Goal: Find specific page/section: Find specific page/section

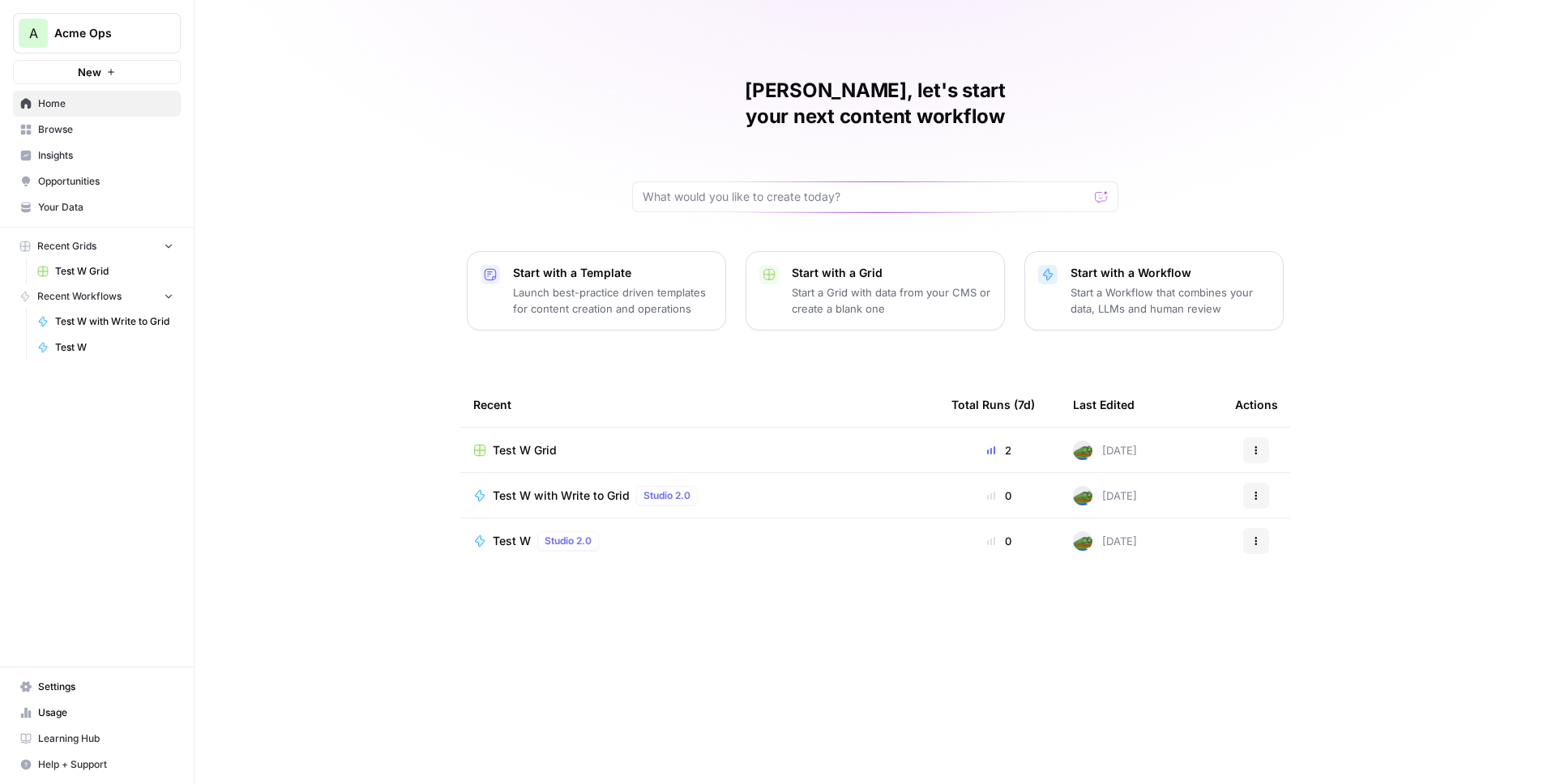
click at [119, 33] on span "Acme Ops" at bounding box center [103, 33] width 98 height 16
type input "[PERSON_NAME]"
click at [69, 115] on span "Angi" at bounding box center [157, 121] width 214 height 16
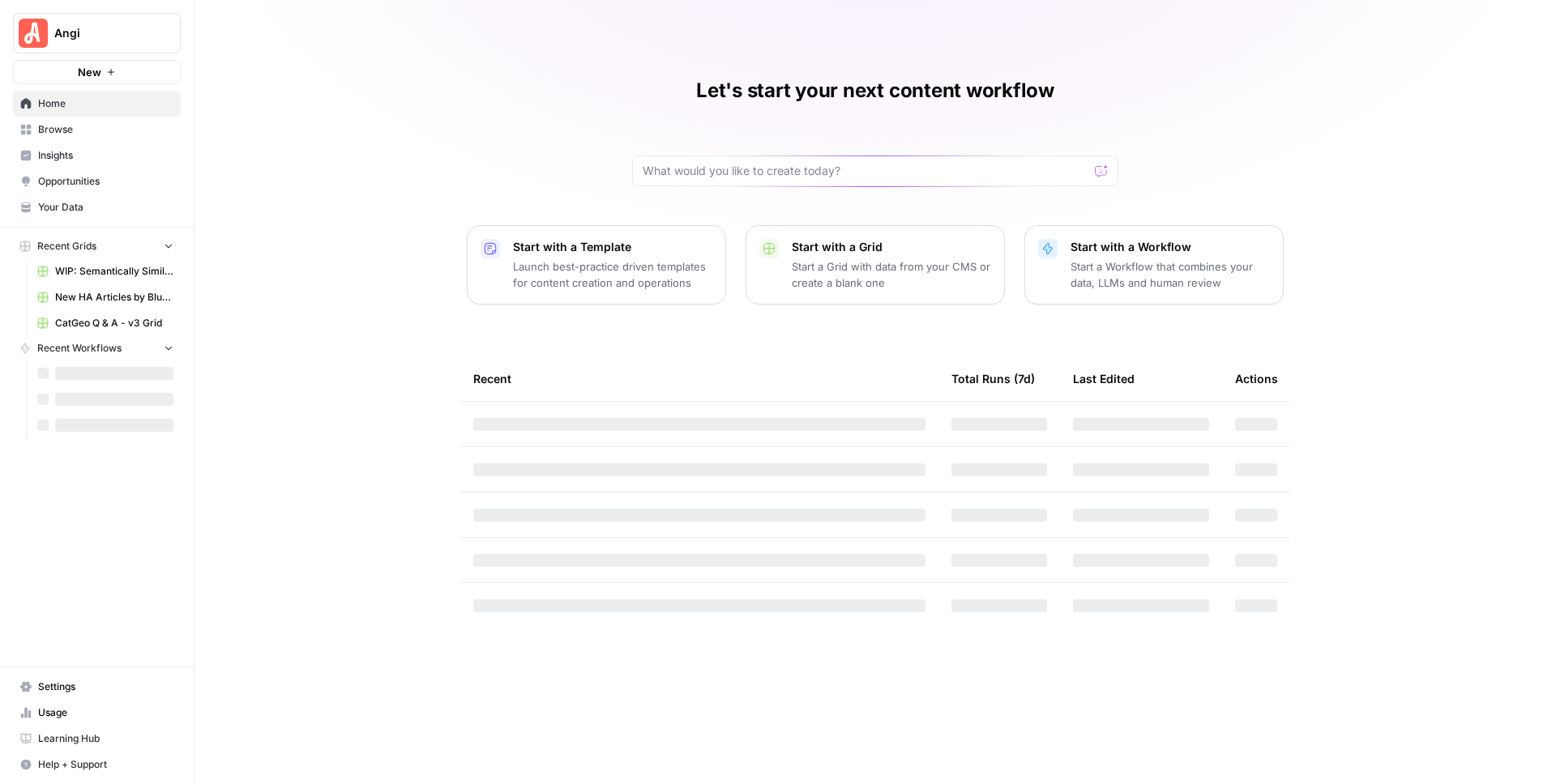
click at [39, 208] on span "Your Data" at bounding box center [106, 207] width 136 height 14
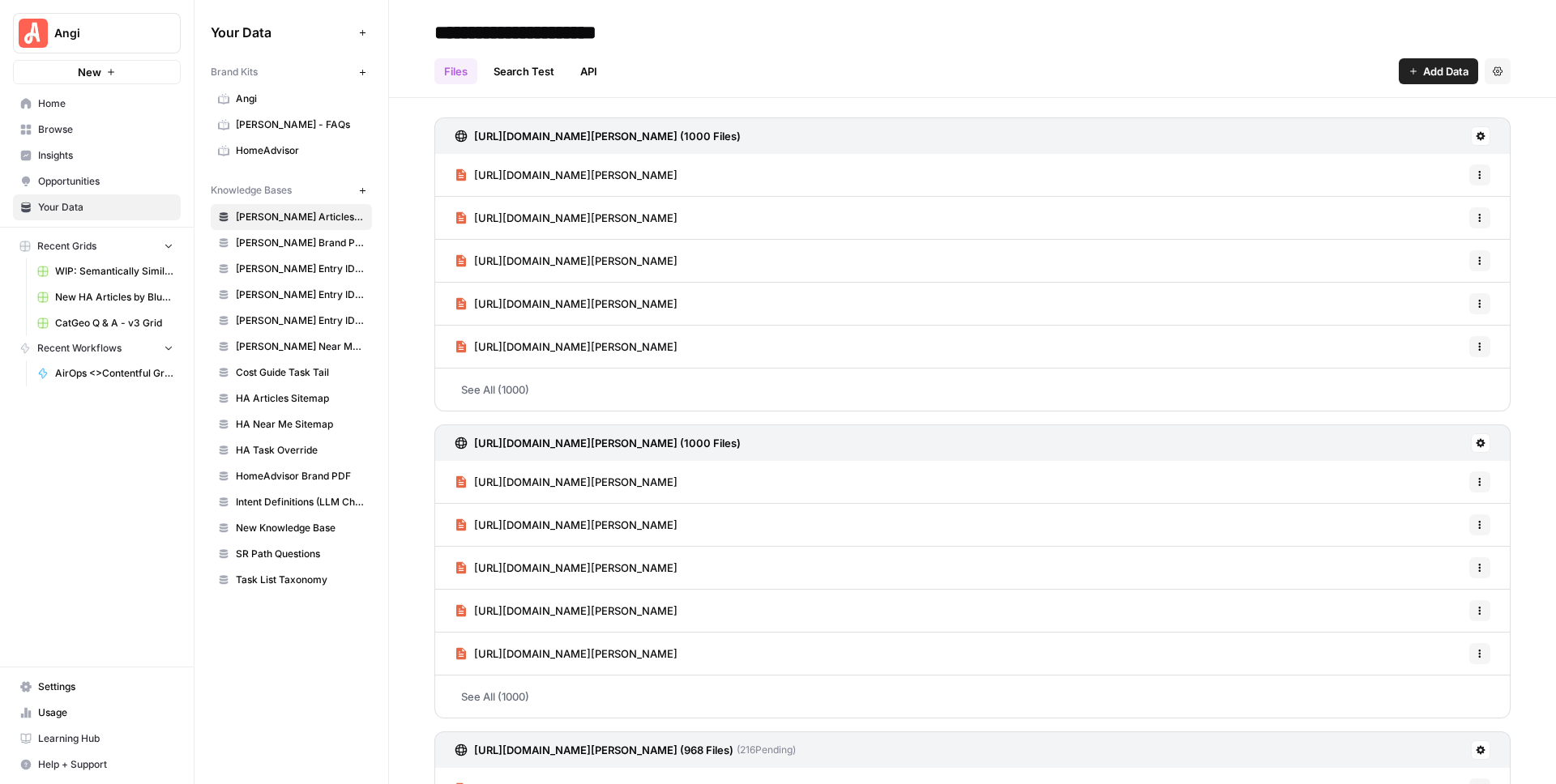
click at [296, 218] on span "Angi Articles Sitemaps" at bounding box center [300, 217] width 129 height 14
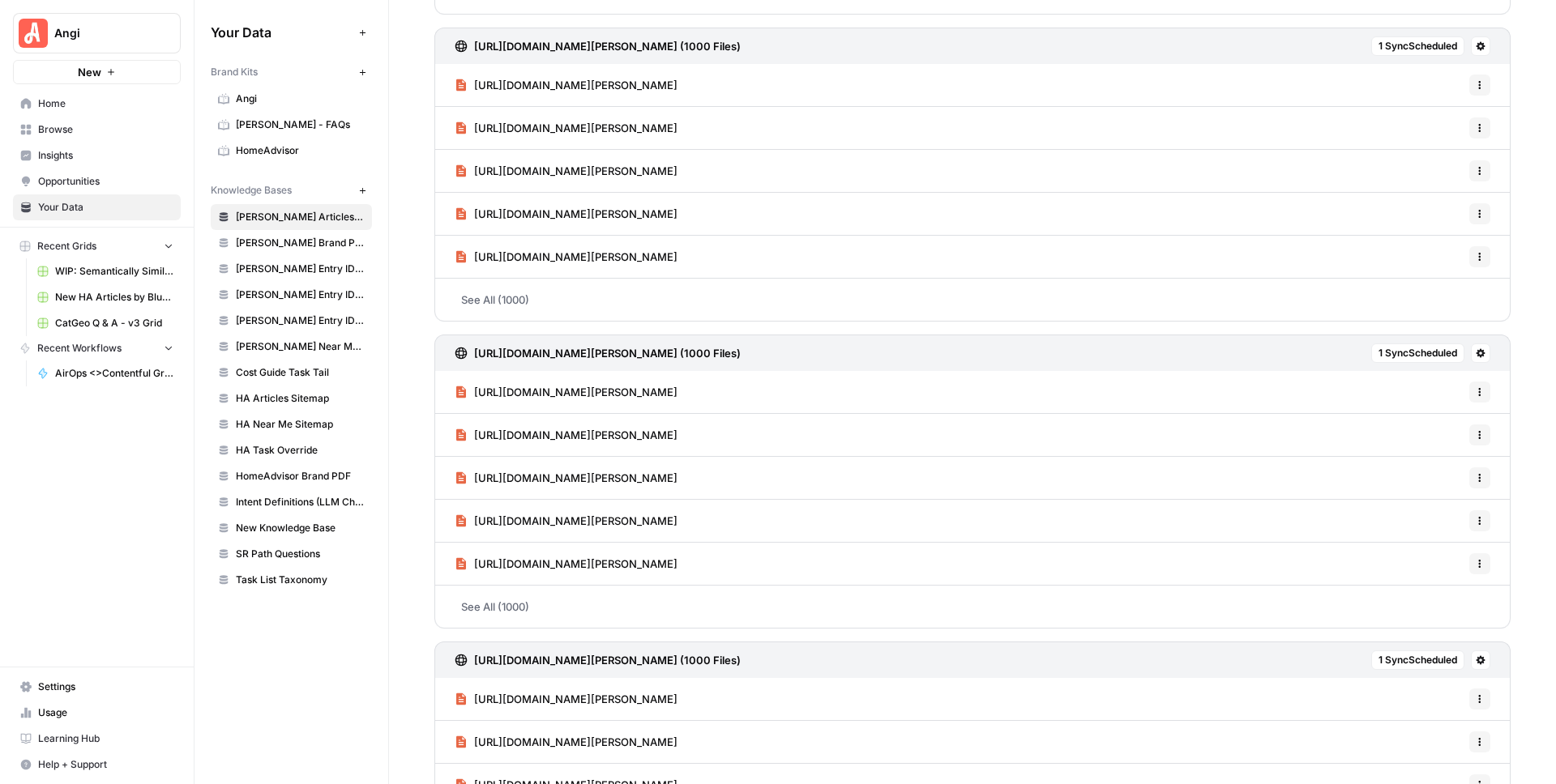
scroll to position [3324, 0]
